Goal: Transaction & Acquisition: Purchase product/service

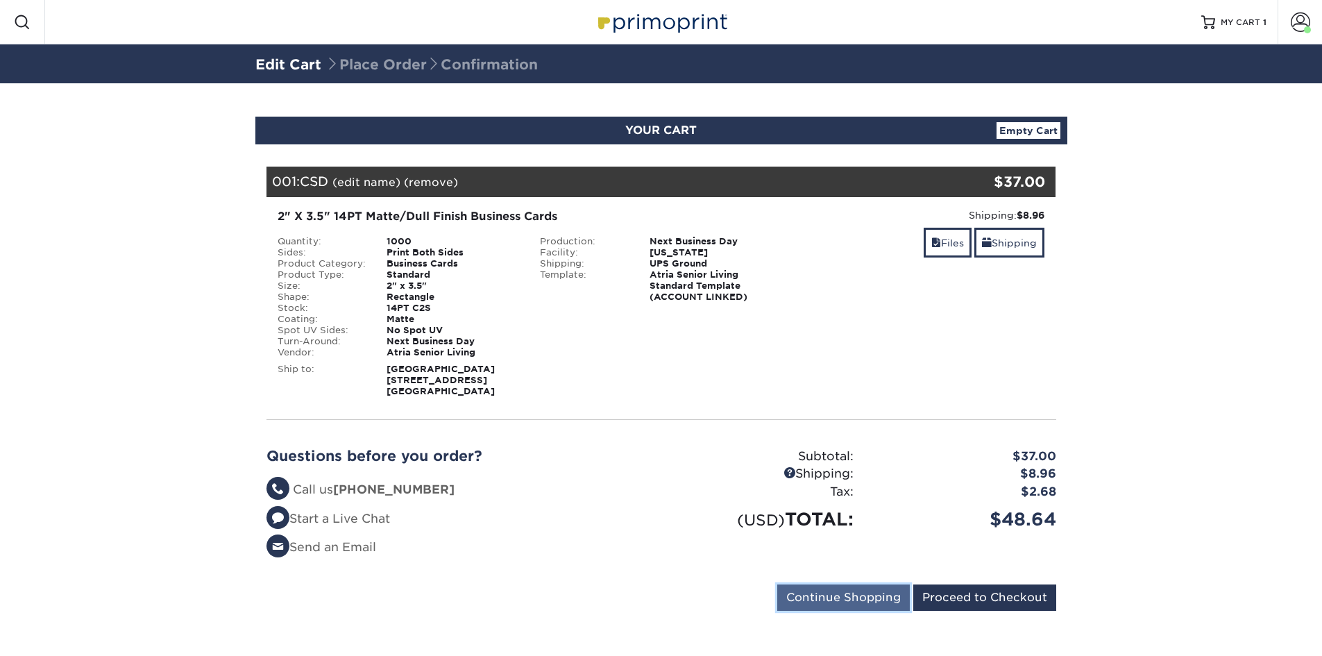
click at [859, 605] on input "Continue Shopping" at bounding box center [843, 597] width 132 height 26
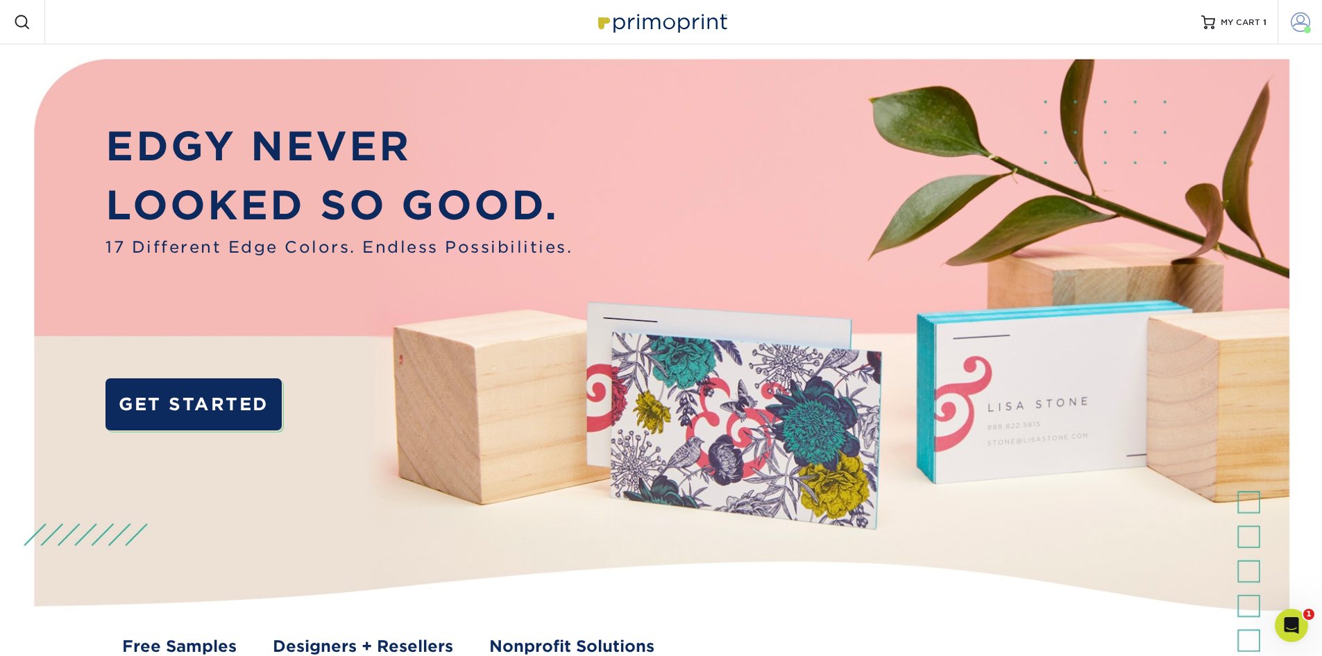
click at [1296, 32] on link "Account" at bounding box center [1299, 22] width 44 height 44
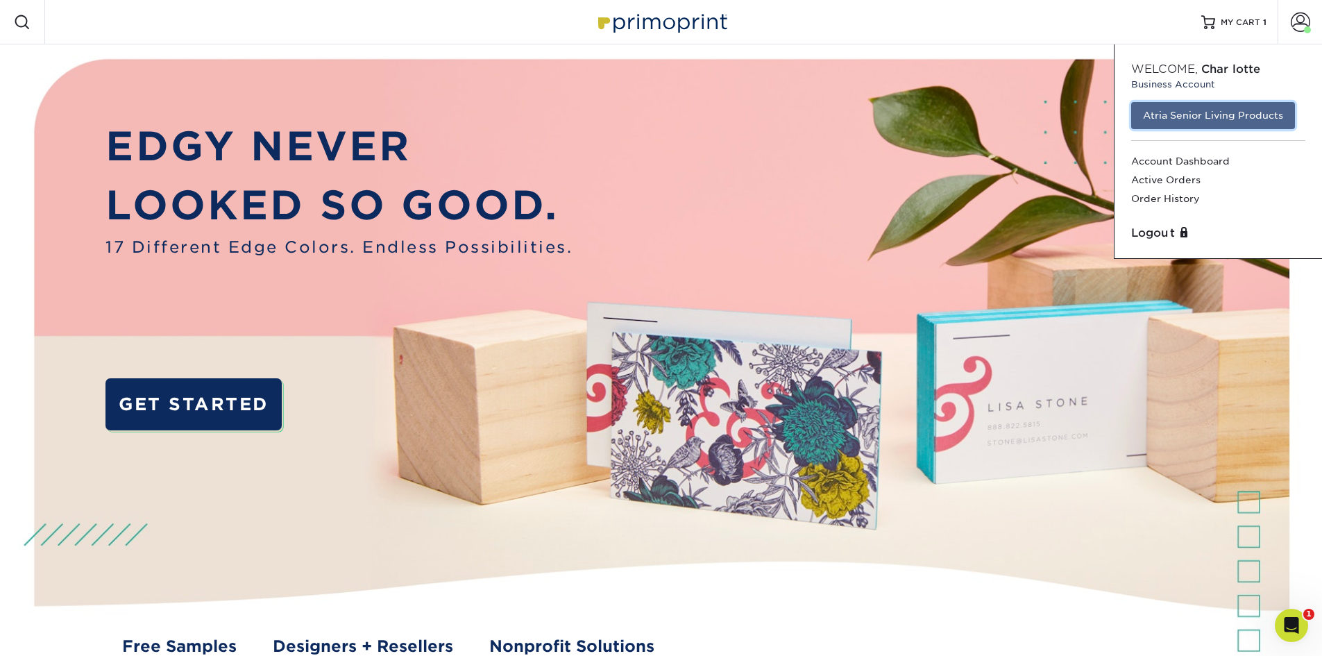
click at [1174, 108] on link "Atria Senior Living Products" at bounding box center [1213, 115] width 164 height 26
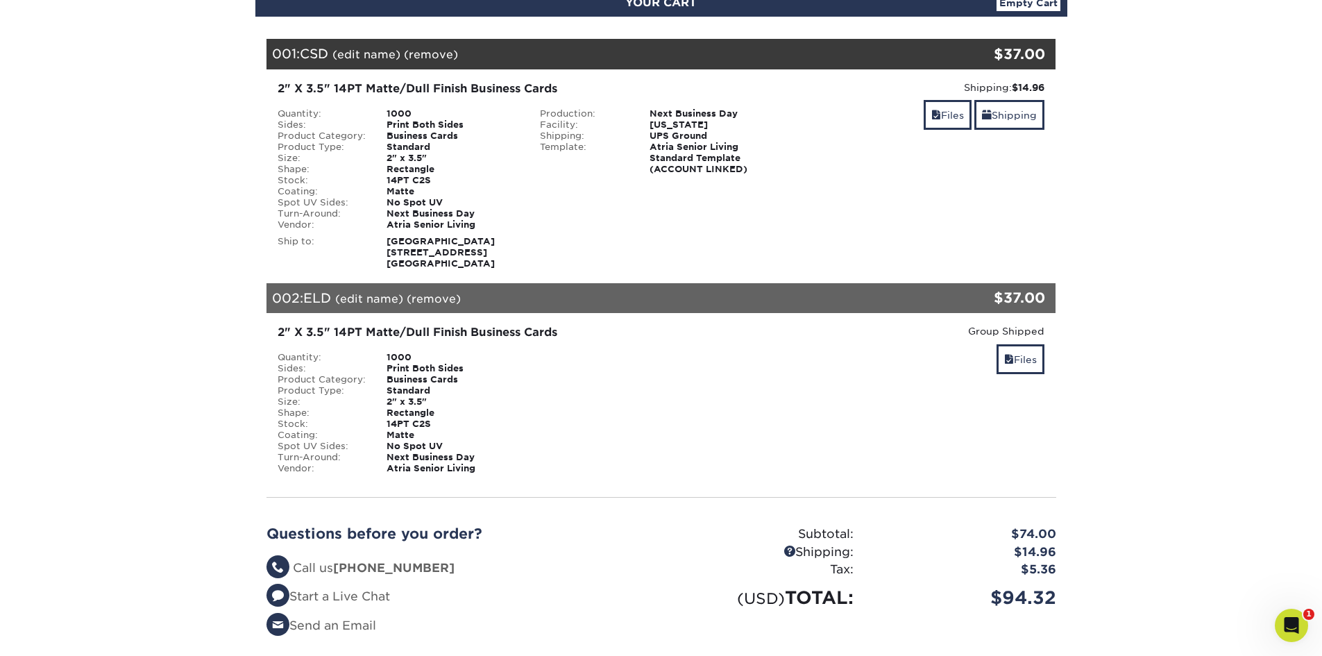
scroll to position [210, 0]
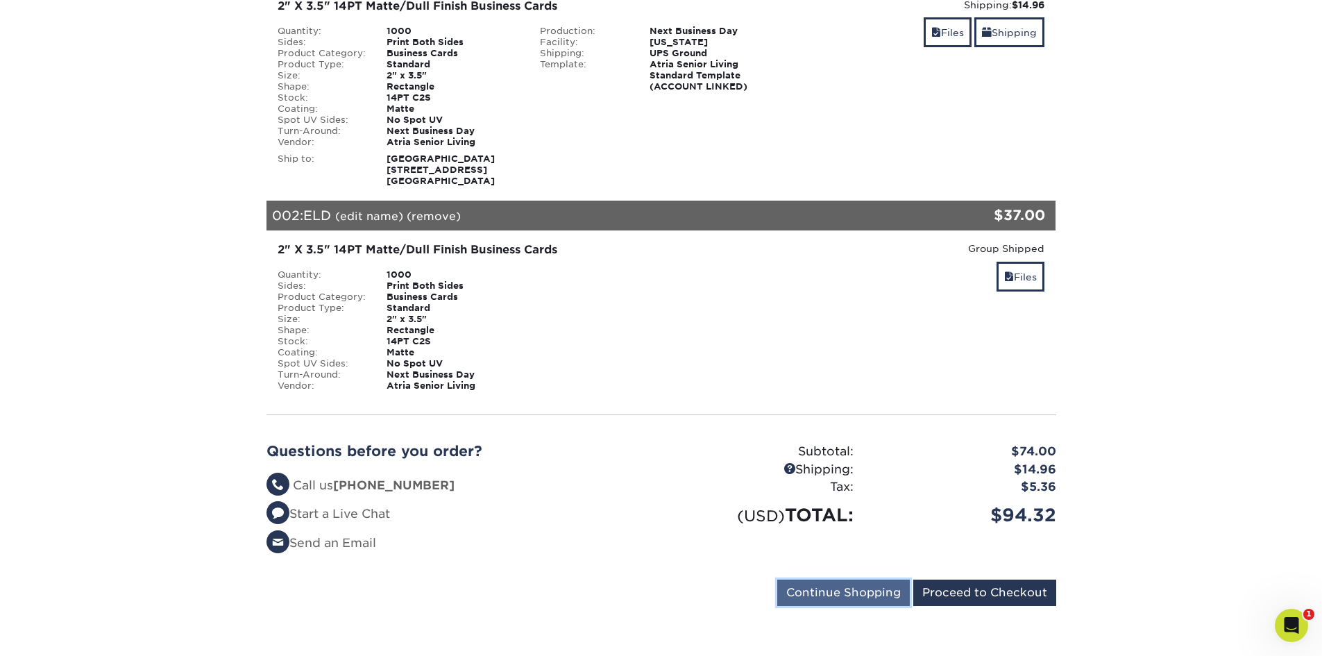
click at [862, 581] on input "Continue Shopping" at bounding box center [843, 592] width 132 height 26
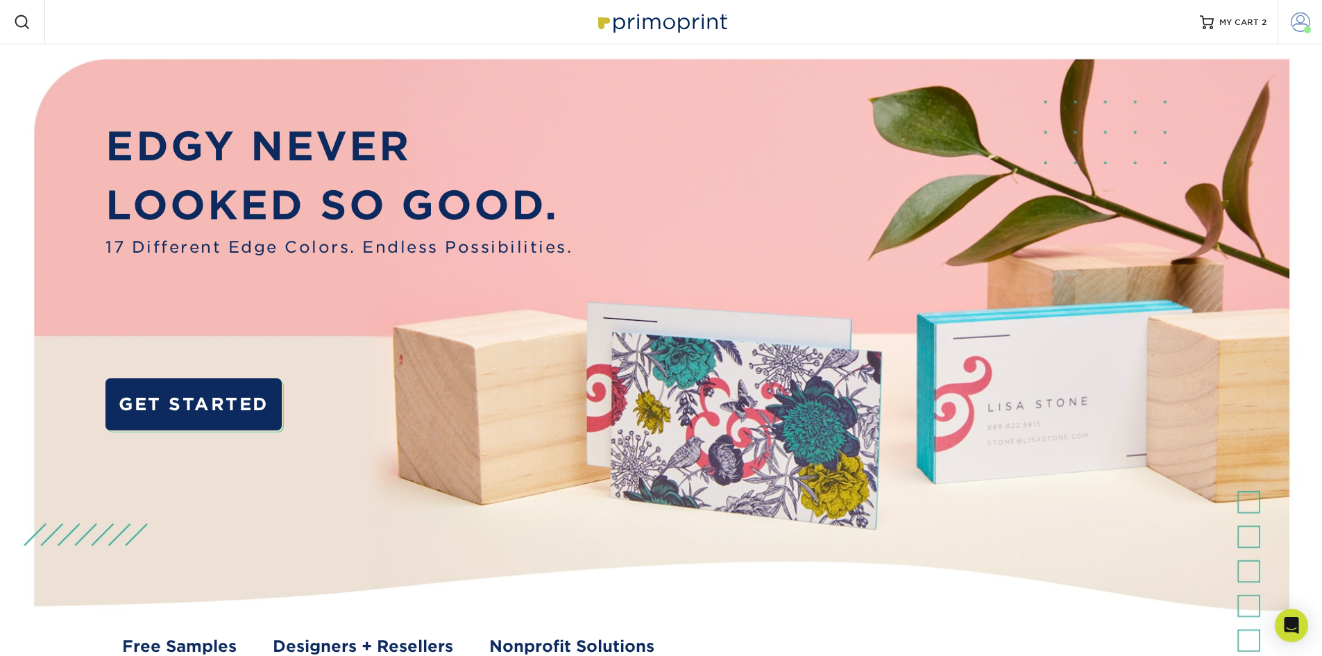
click at [1310, 32] on span at bounding box center [1306, 29] width 7 height 7
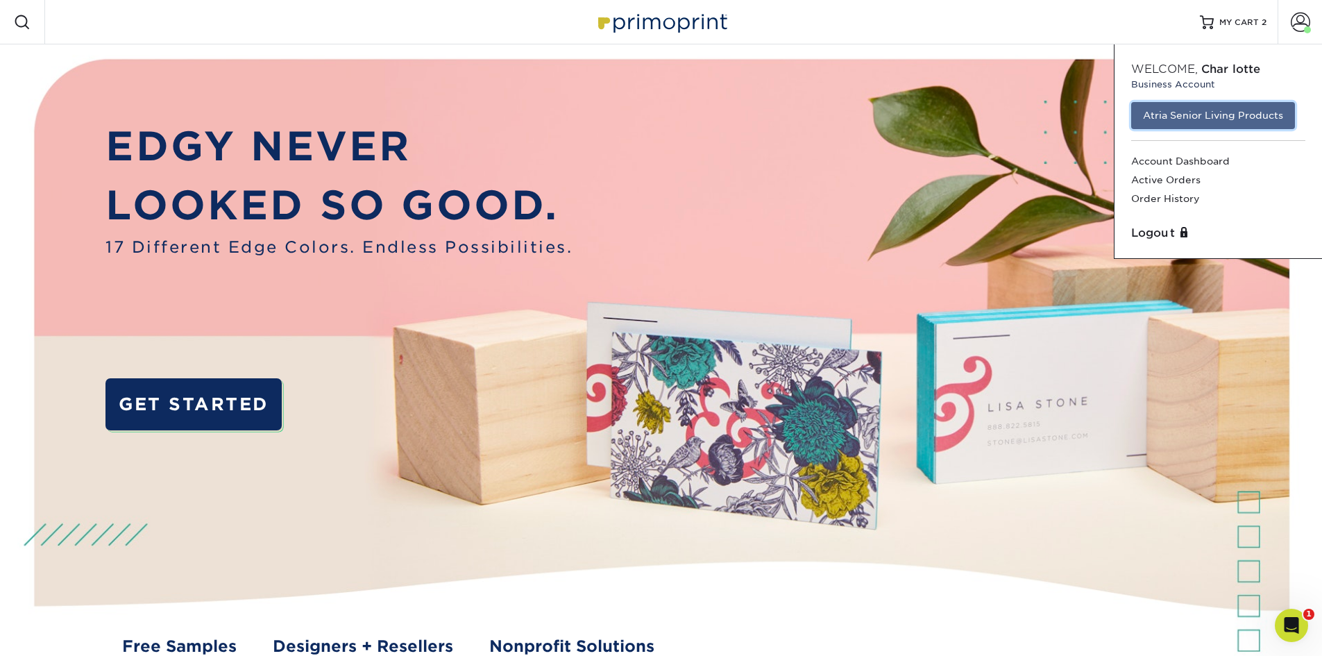
click at [1187, 119] on link "Atria Senior Living Products" at bounding box center [1213, 115] width 164 height 26
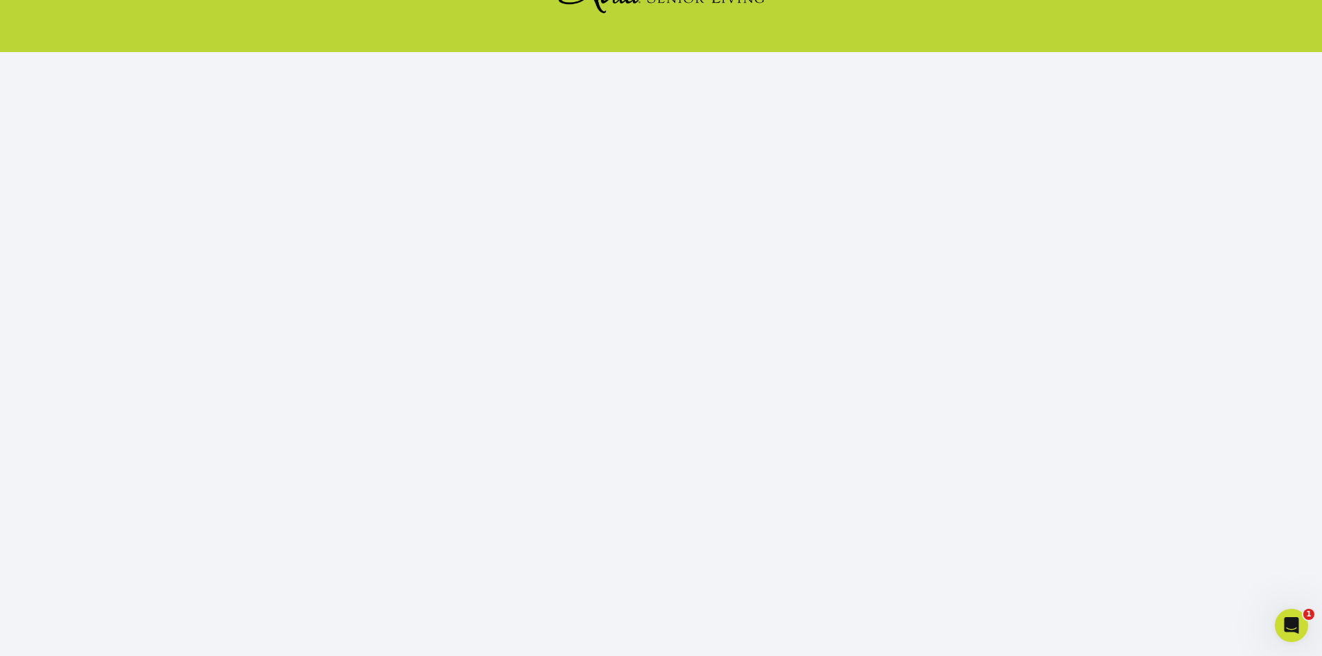
scroll to position [127, 0]
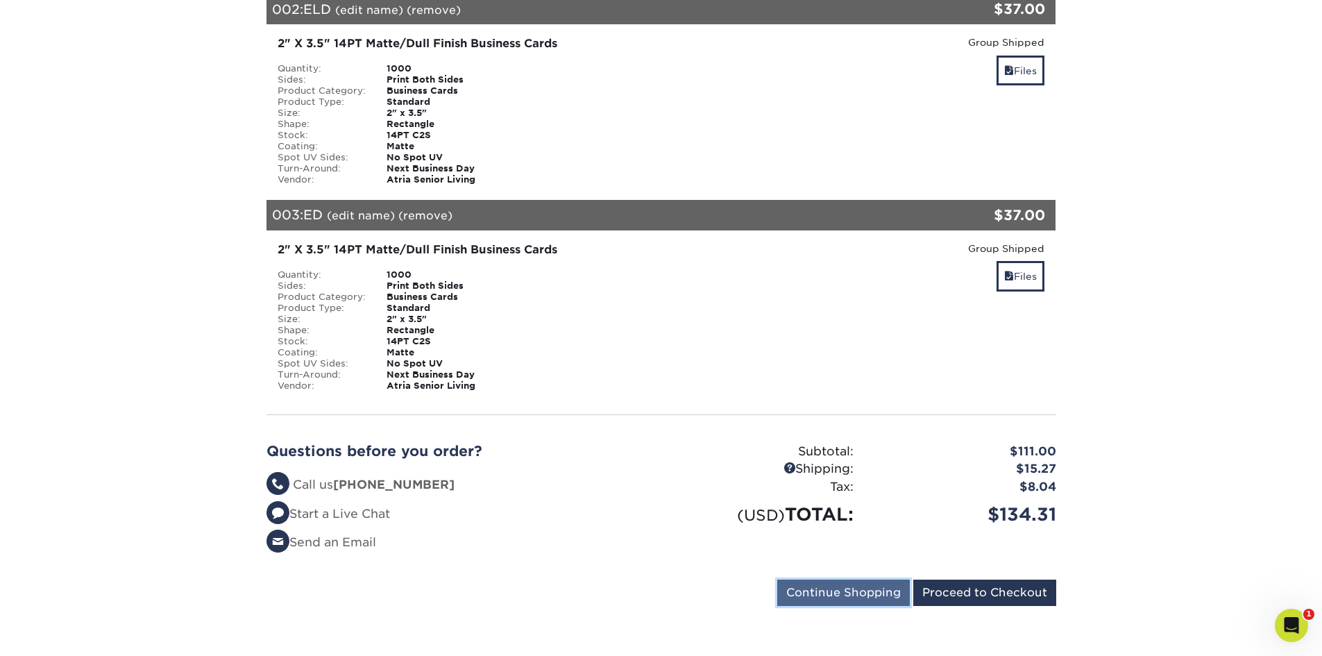
click at [880, 588] on input "Continue Shopping" at bounding box center [843, 592] width 132 height 26
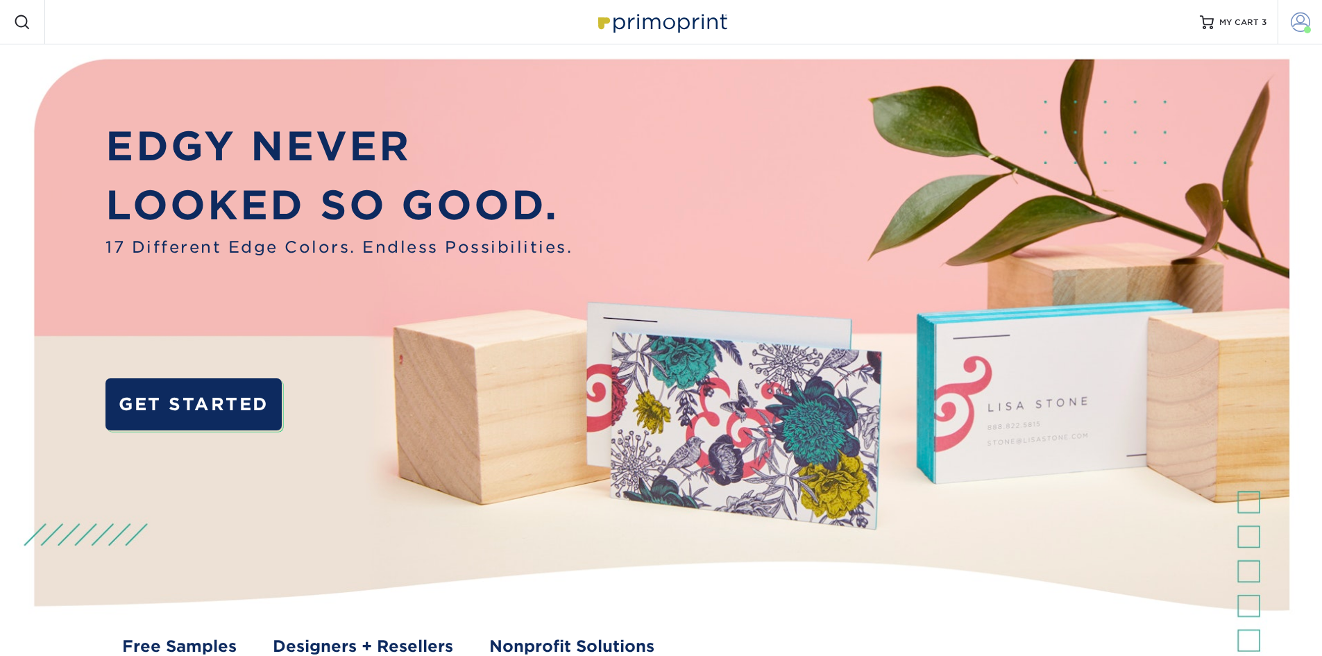
click at [1297, 22] on span at bounding box center [1299, 21] width 19 height 19
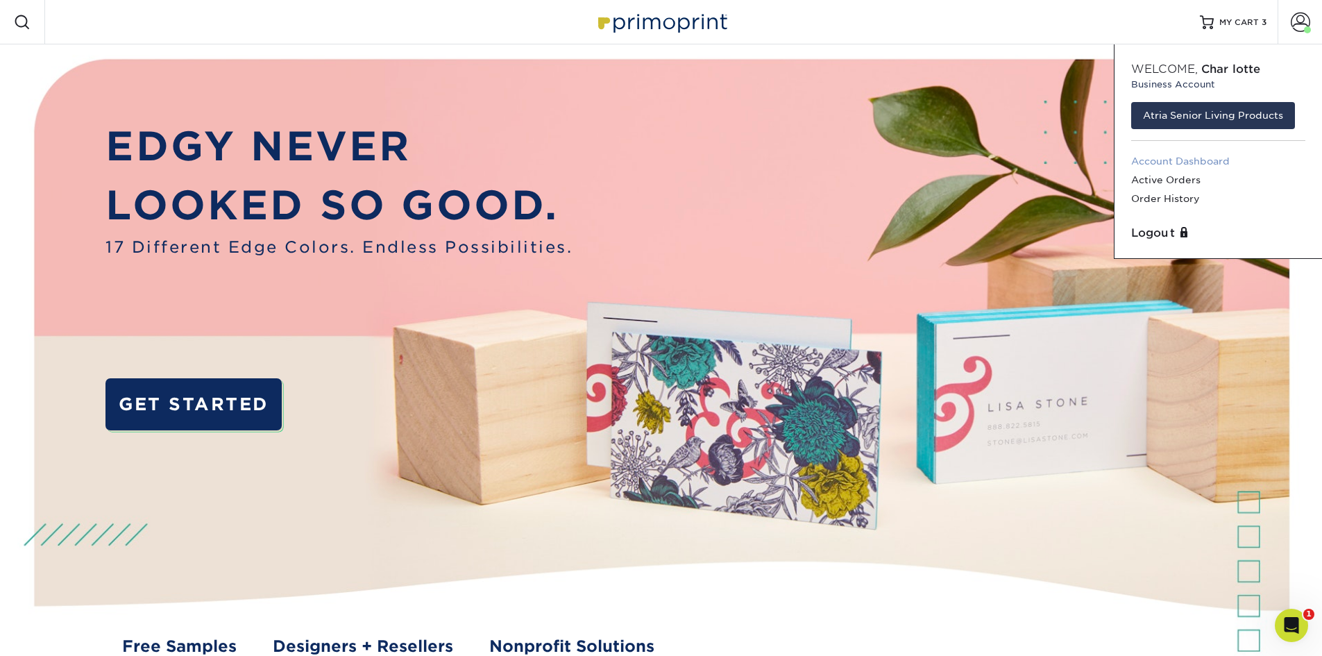
click at [1165, 164] on link "Account Dashboard" at bounding box center [1218, 161] width 174 height 19
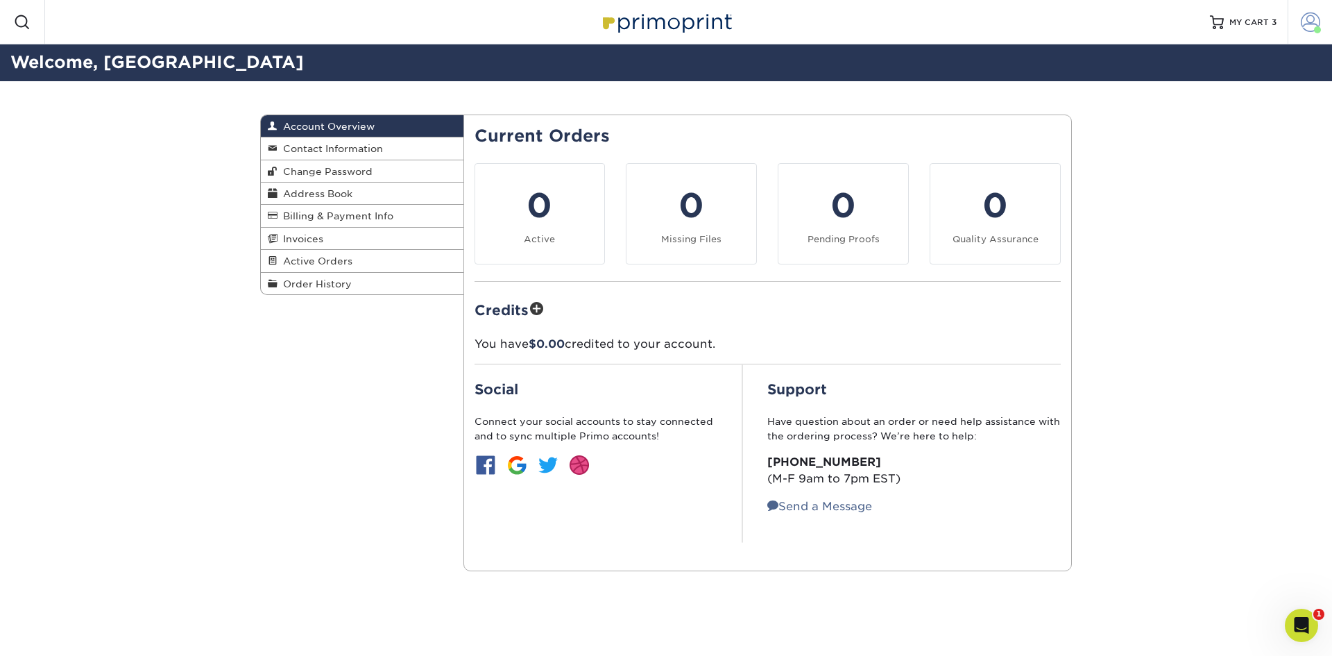
click at [1307, 26] on span at bounding box center [1310, 21] width 19 height 19
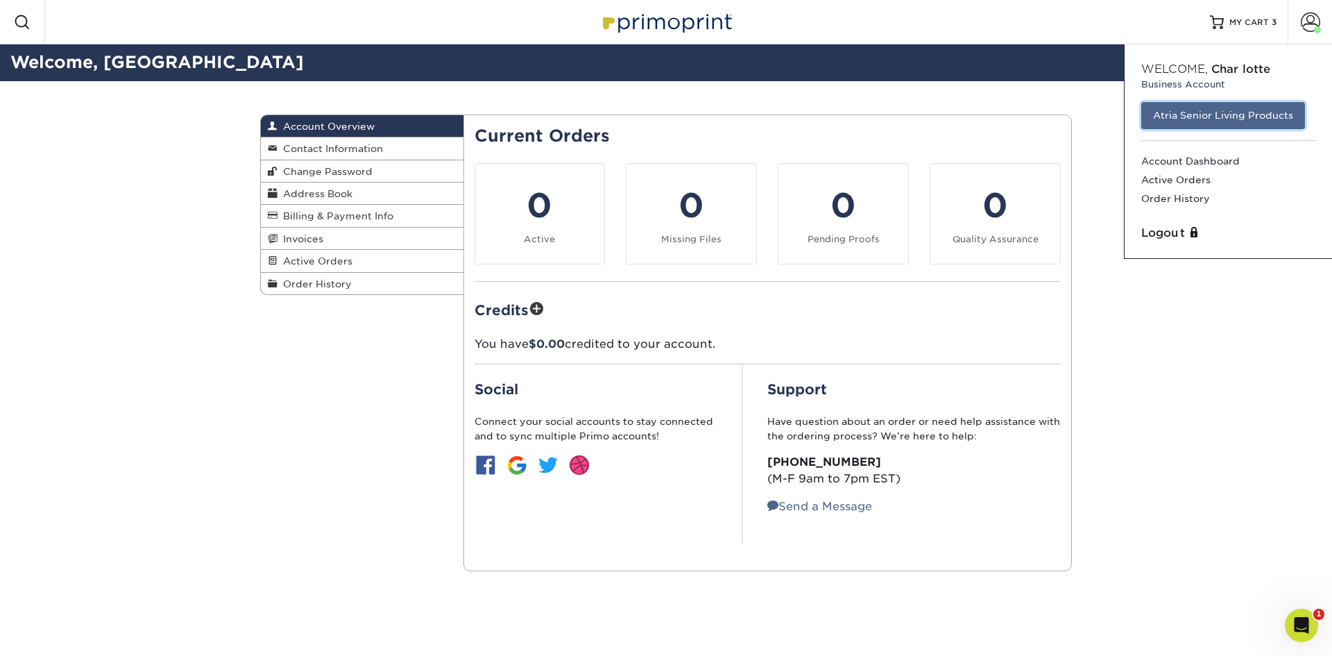
click at [1242, 114] on link "Atria Senior Living Products" at bounding box center [1223, 115] width 164 height 26
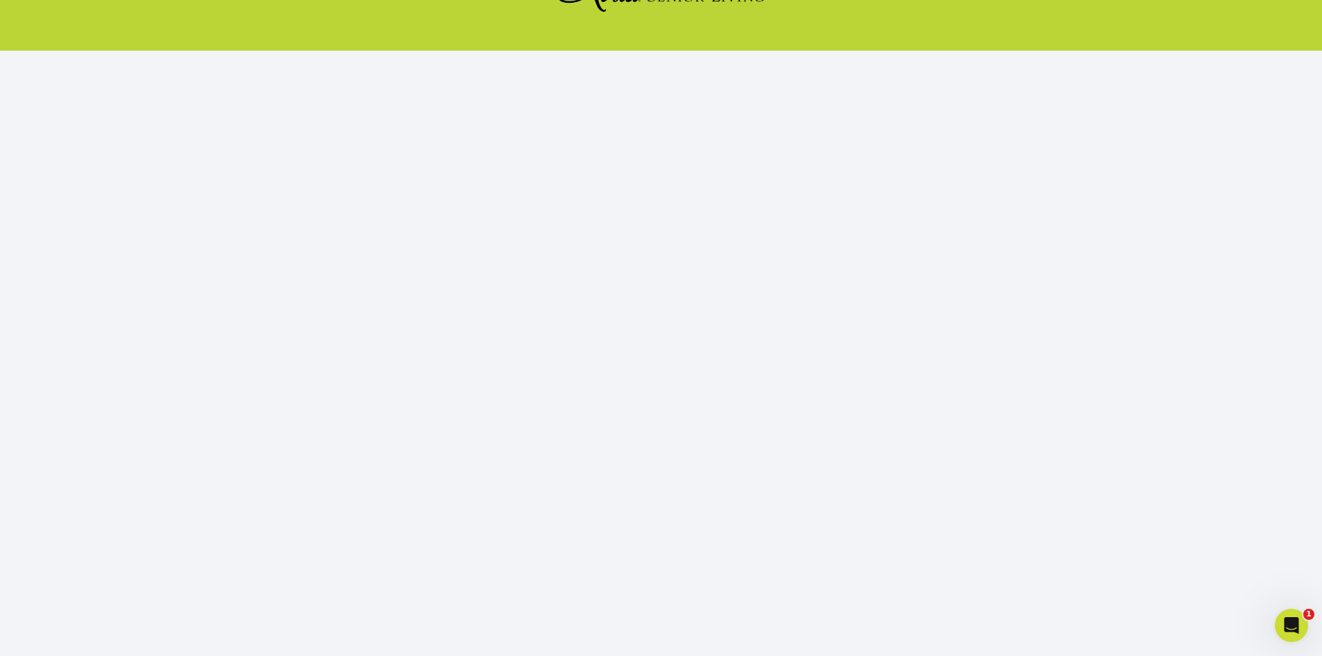
scroll to position [127, 0]
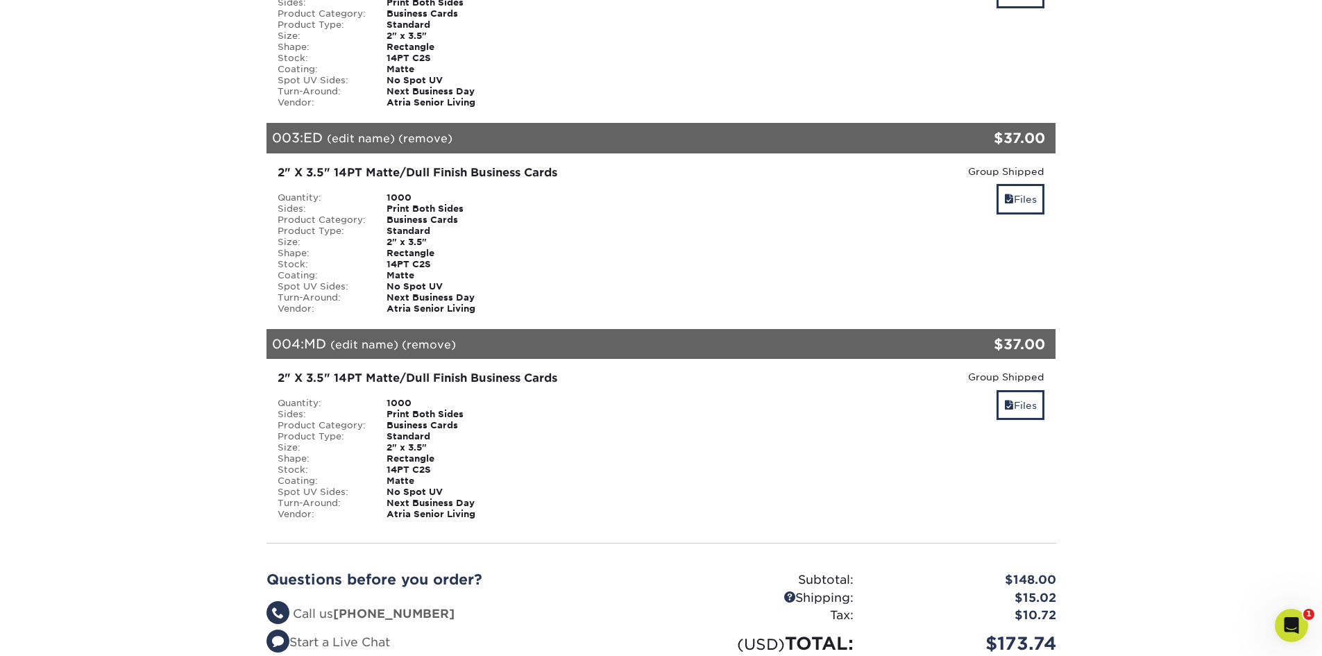
scroll to position [622, 0]
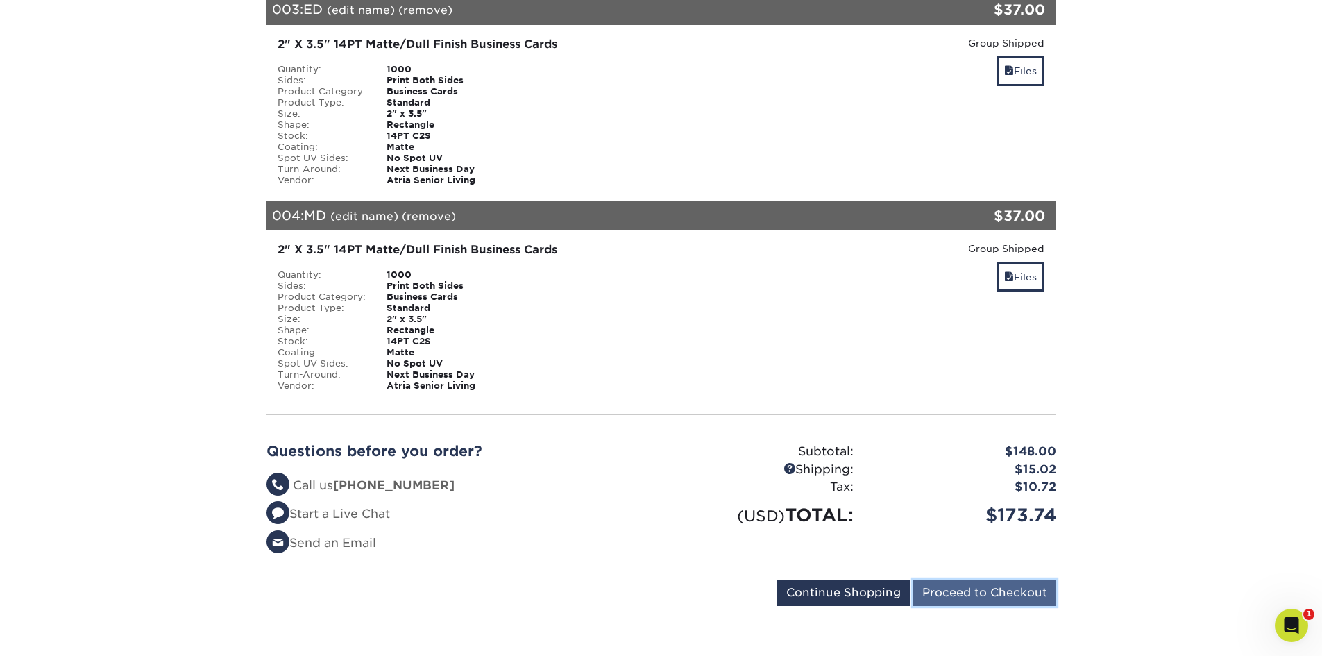
click at [1036, 597] on input "Proceed to Checkout" at bounding box center [984, 592] width 143 height 26
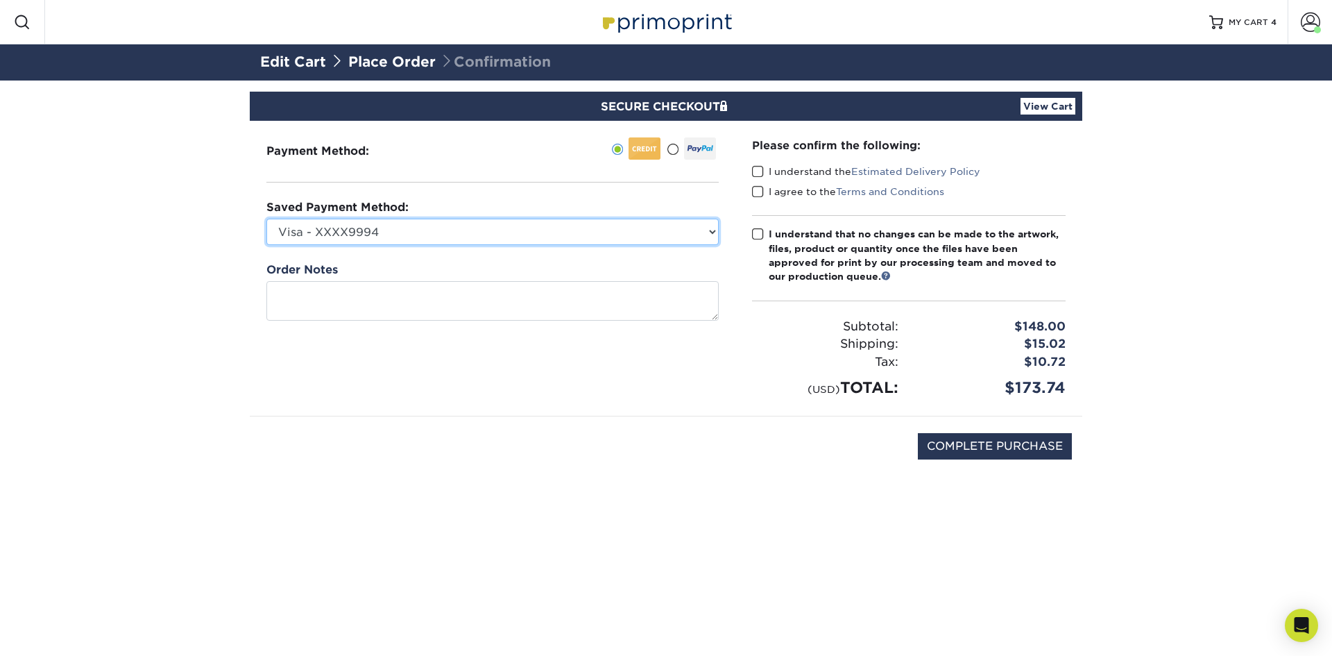
click at [581, 237] on select "Visa - XXXX9994 New Credit Card" at bounding box center [492, 232] width 452 height 26
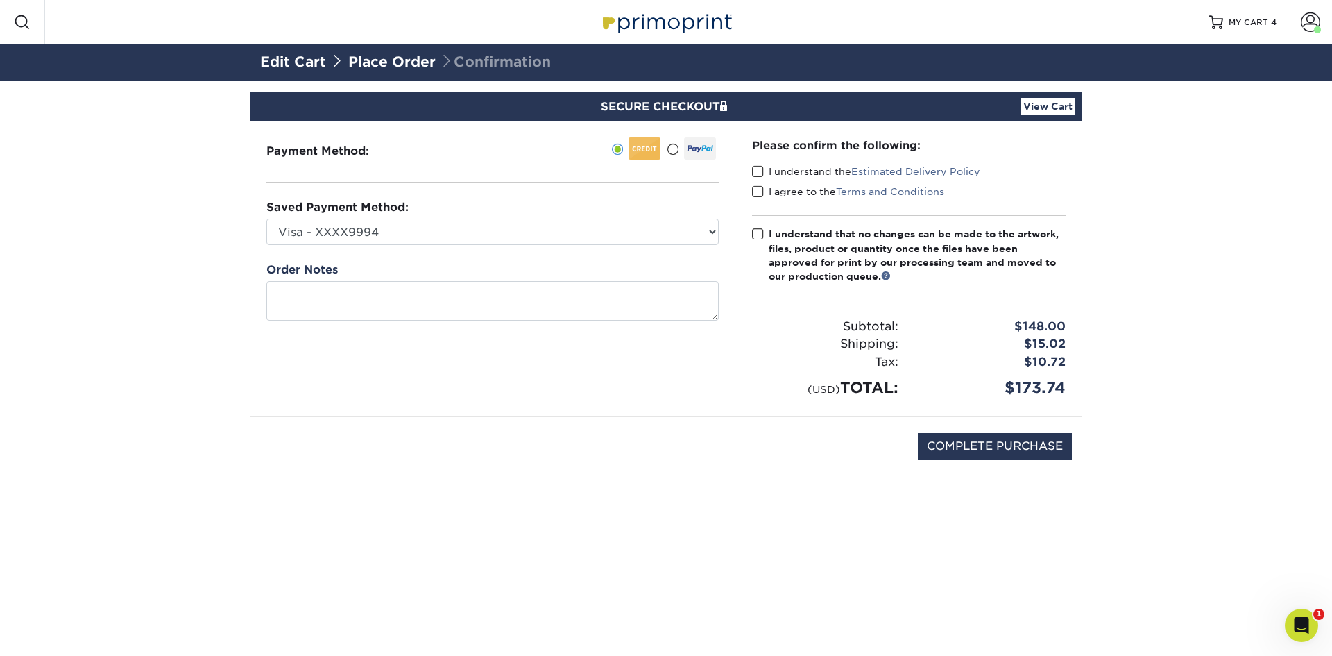
click at [647, 395] on div "Payment Method:" at bounding box center [493, 268] width 486 height 295
click at [774, 174] on label "I understand the Estimated Delivery Policy" at bounding box center [866, 171] width 228 height 14
click at [0, 0] on input "I understand the Estimated Delivery Policy" at bounding box center [0, 0] width 0 height 0
click at [751, 198] on div "Please confirm the following: I understand the Estimated Delivery Policy I agre…" at bounding box center [908, 268] width 347 height 295
click at [753, 193] on span at bounding box center [758, 191] width 12 height 13
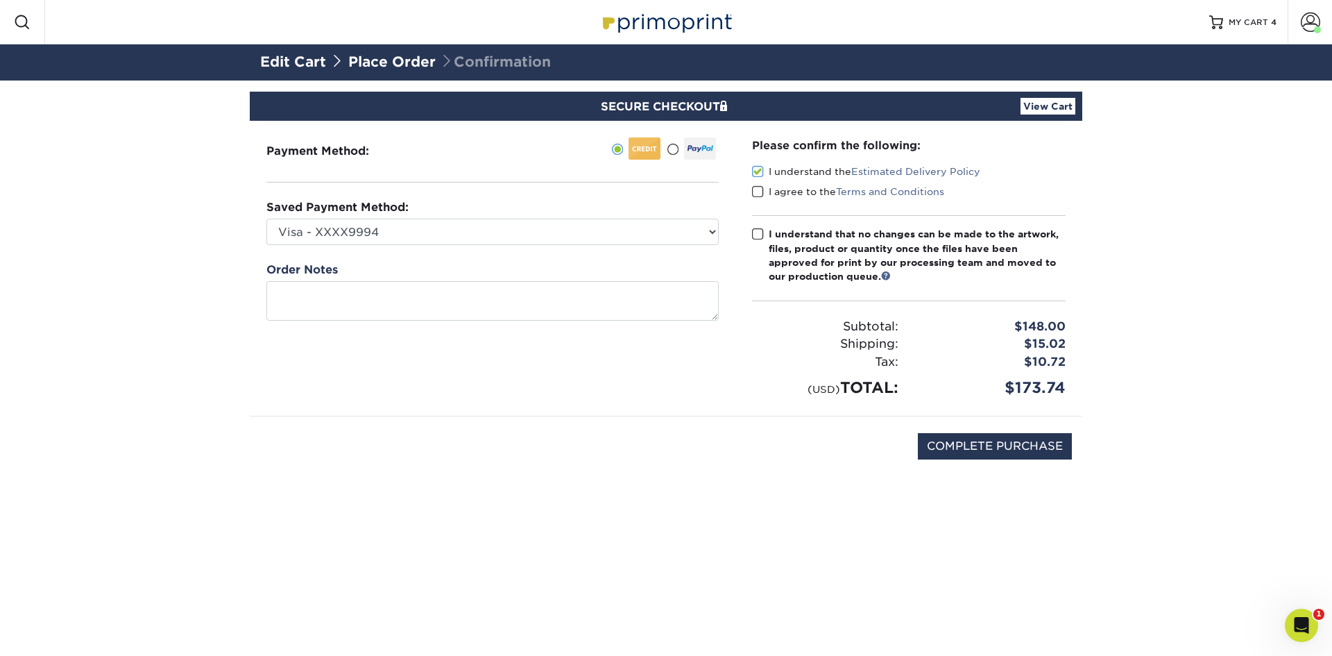
click at [0, 0] on input "I agree to the Terms and Conditions" at bounding box center [0, 0] width 0 height 0
click at [750, 233] on div "Please confirm the following: I understand the Estimated Delivery Policy I agre…" at bounding box center [908, 268] width 347 height 295
click at [756, 233] on span at bounding box center [758, 234] width 12 height 13
click at [0, 0] on input "I understand that no changes can be made to the artwork, files, product or quan…" at bounding box center [0, 0] width 0 height 0
click at [971, 446] on input "COMPLETE PURCHASE" at bounding box center [995, 446] width 154 height 26
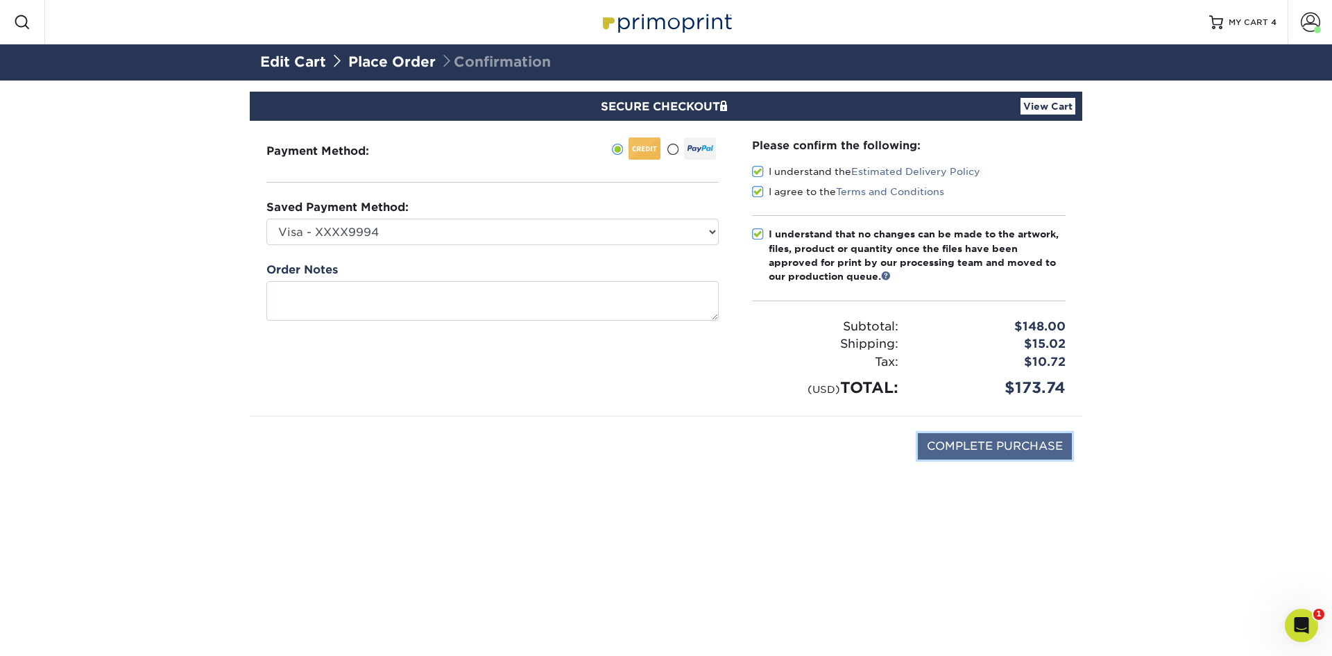
type input "PROCESSING, PLEASE WAIT..."
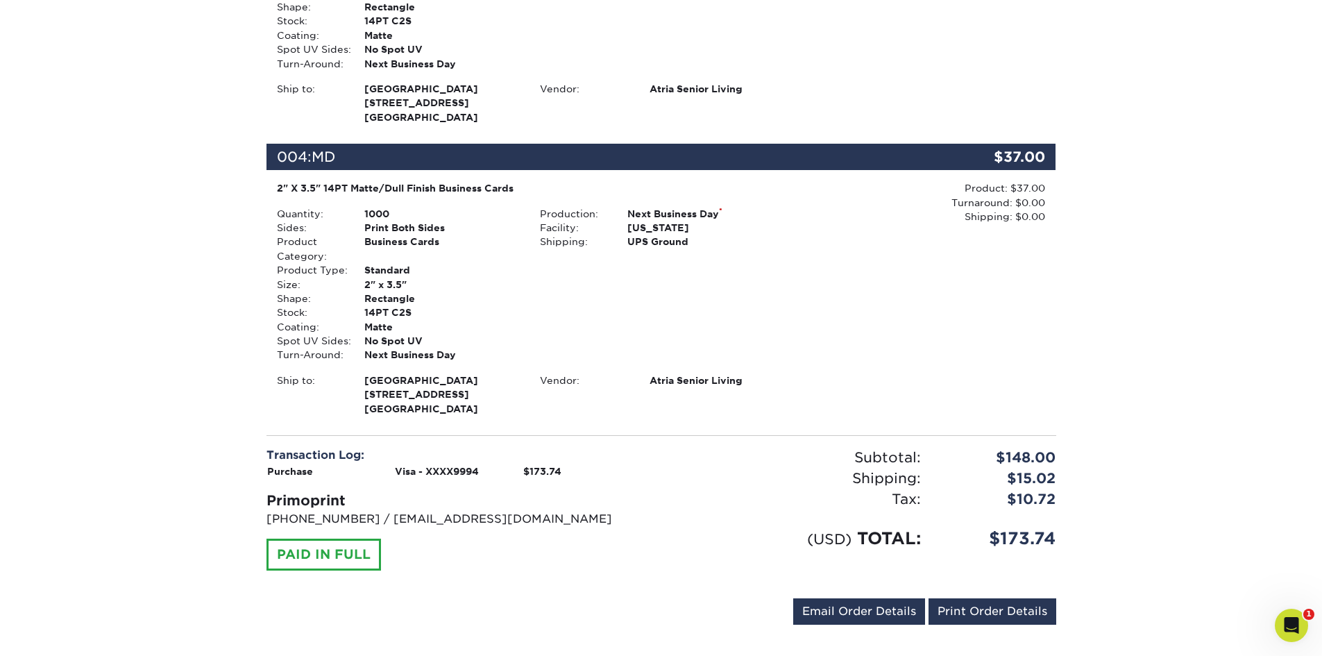
scroll to position [1026, 0]
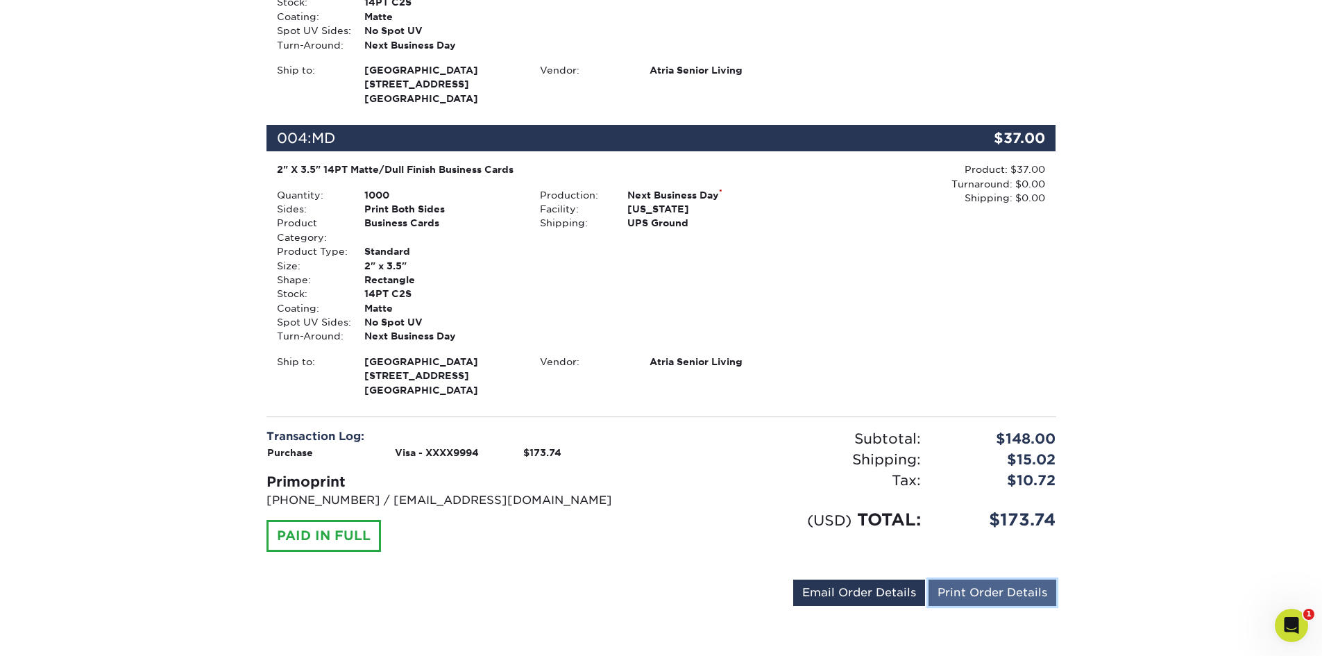
click at [954, 588] on link "Print Order Details" at bounding box center [992, 592] width 128 height 26
